Goal: Information Seeking & Learning: Compare options

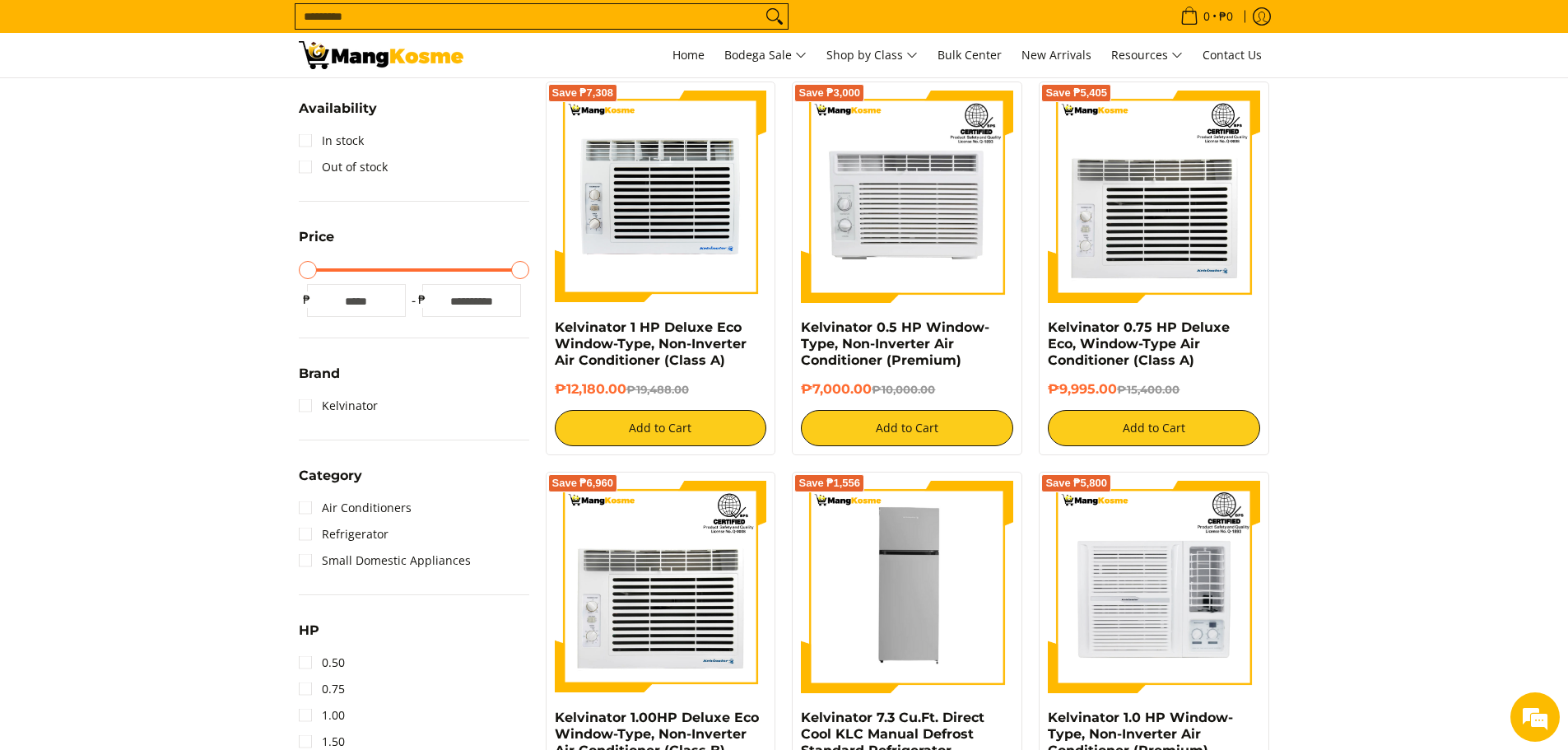
click at [657, 247] on img at bounding box center [661, 197] width 212 height 212
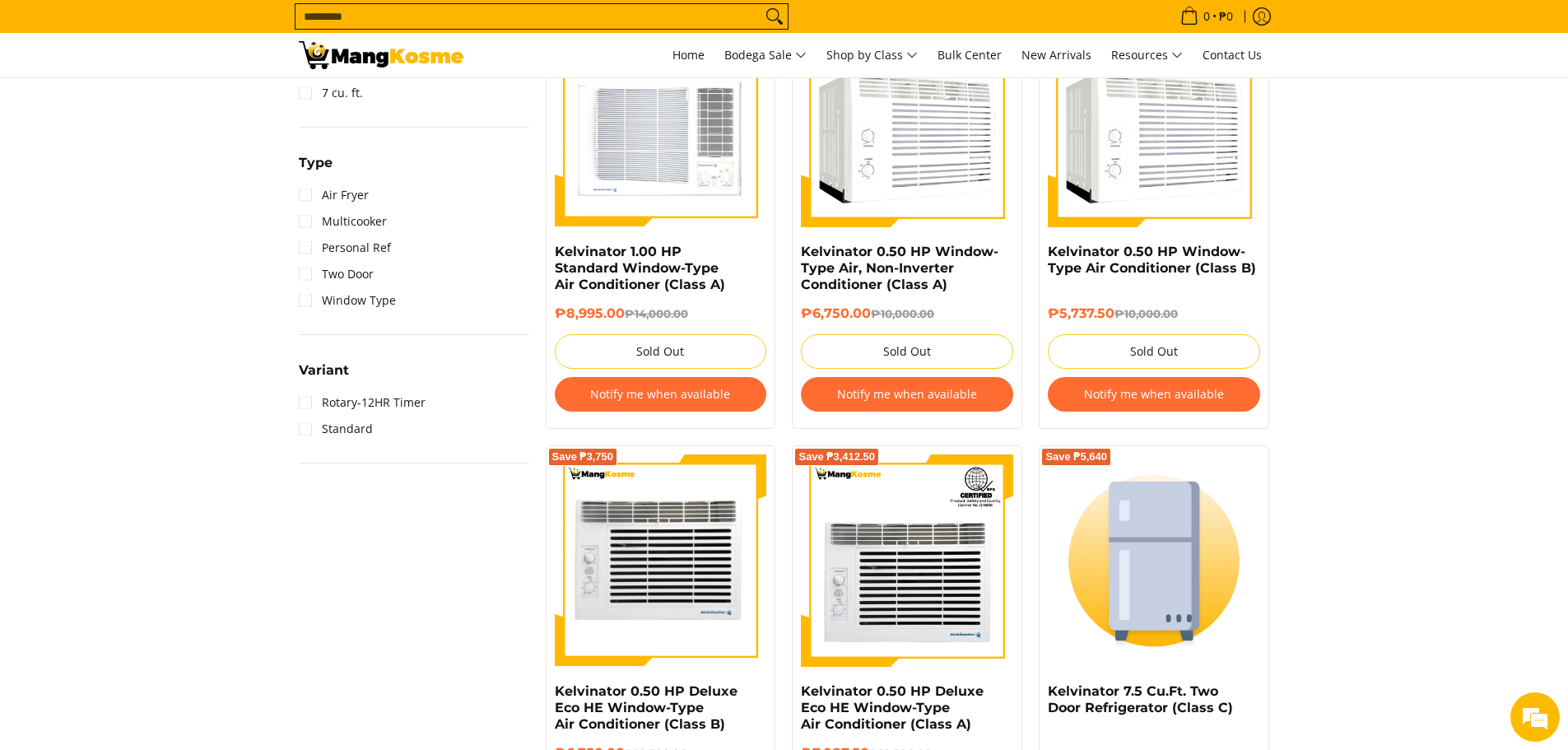
click at [640, 546] on img at bounding box center [661, 561] width 212 height 212
